Goal: Task Accomplishment & Management: Manage account settings

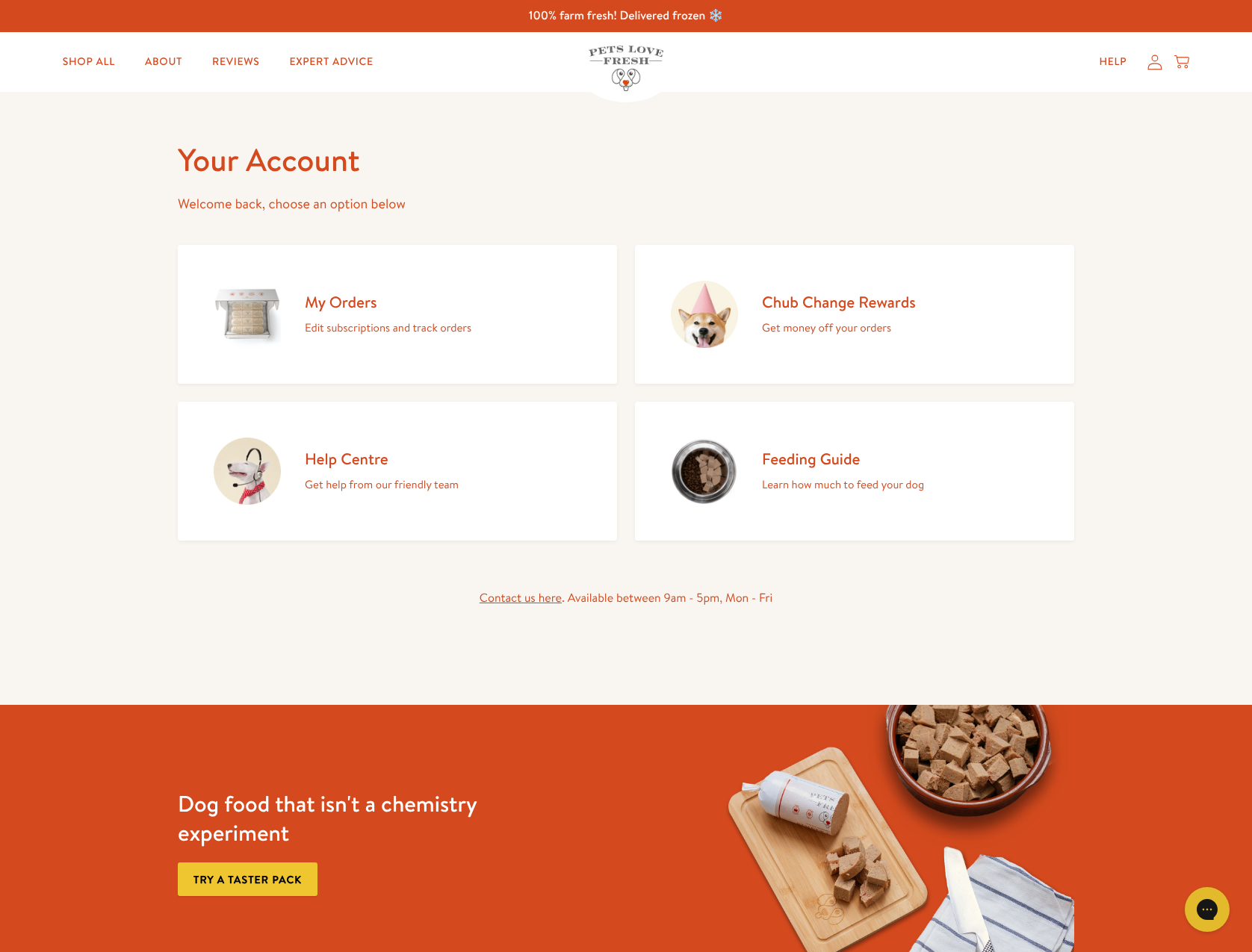
click at [1157, 59] on icon at bounding box center [1155, 62] width 15 height 16
click at [348, 301] on h2 "My Orders" at bounding box center [389, 302] width 167 height 20
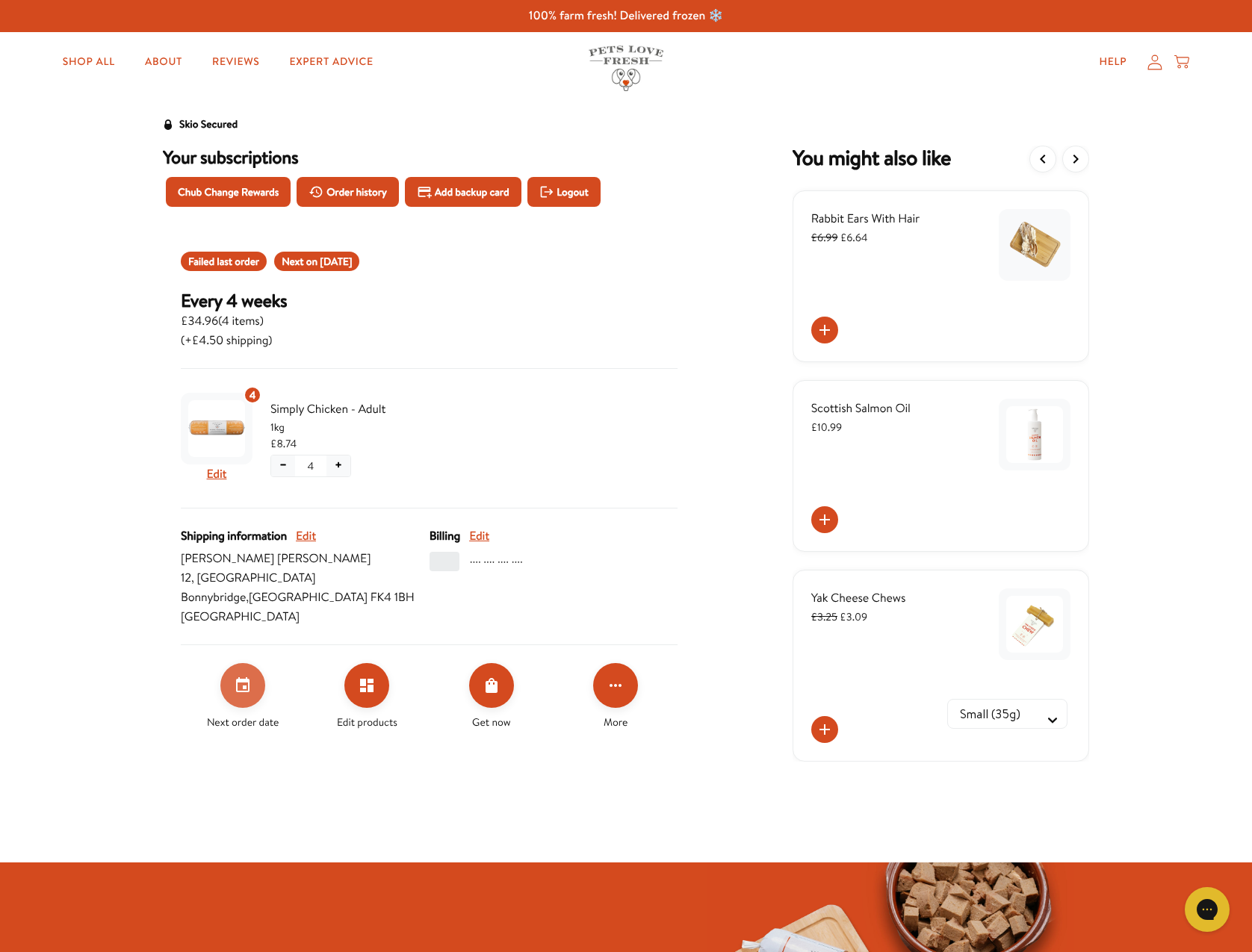
click at [236, 689] on icon "Set your next order date" at bounding box center [243, 685] width 14 height 15
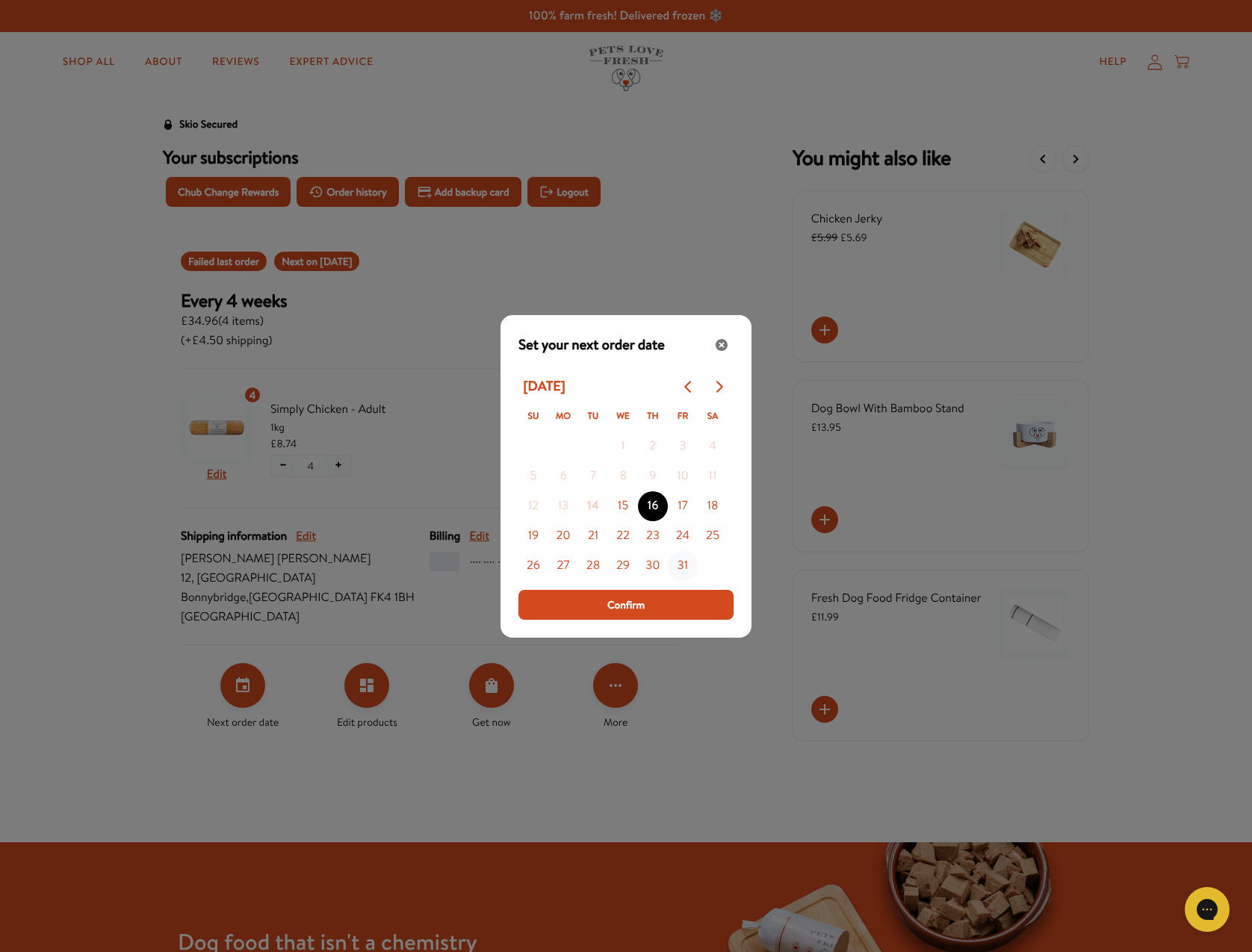
click at [685, 566] on button "31" at bounding box center [683, 566] width 30 height 30
click at [644, 612] on span "Confirm" at bounding box center [626, 605] width 37 height 17
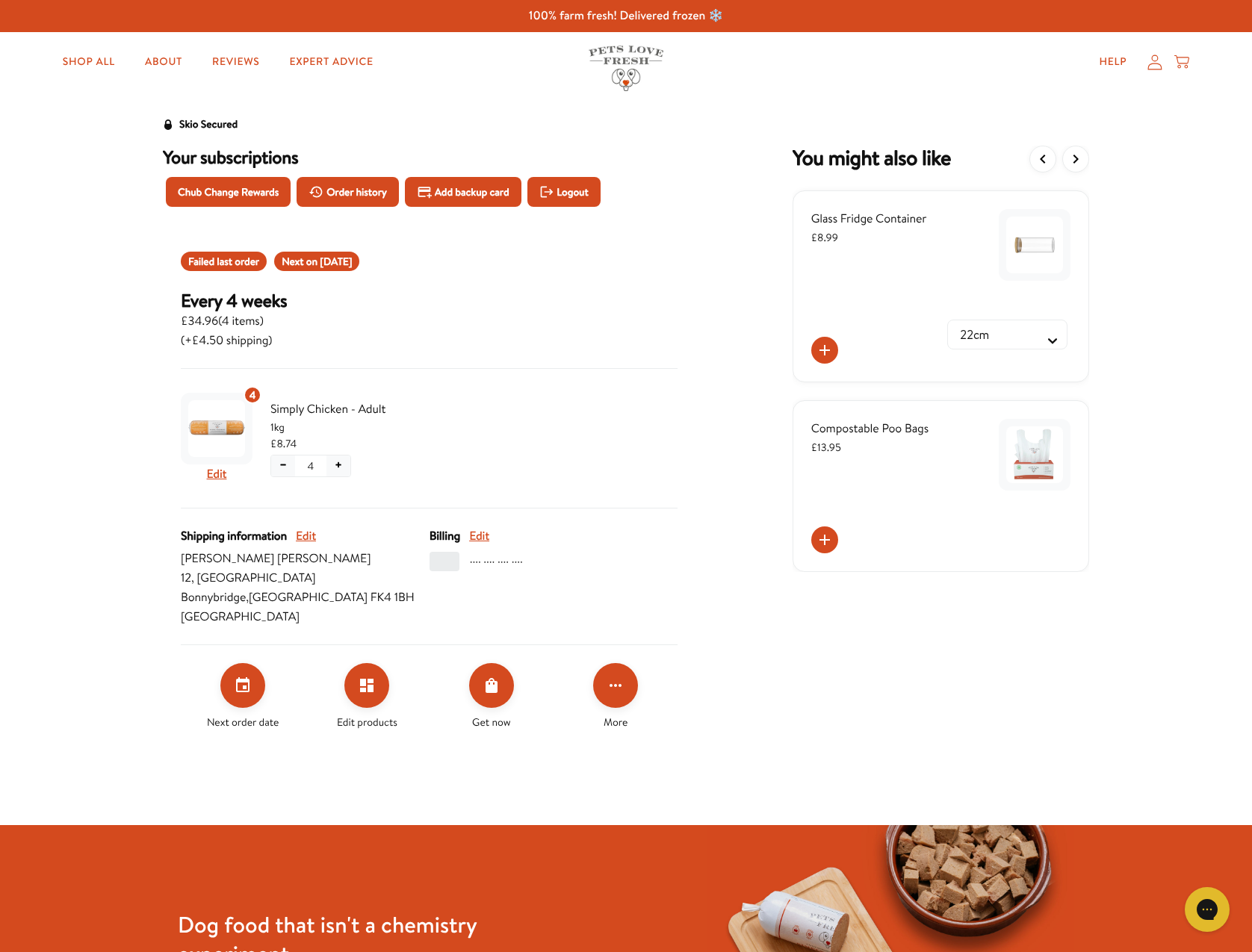
click at [1180, 213] on div "Skio Secured Your subscriptions Chub Change Rewards Order history Add backup ca…" at bounding box center [626, 425] width 1252 height 644
